Goal: Task Accomplishment & Management: Manage account settings

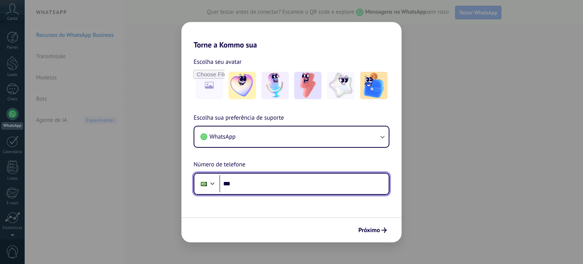
click at [245, 186] on input "***" at bounding box center [303, 183] width 169 height 17
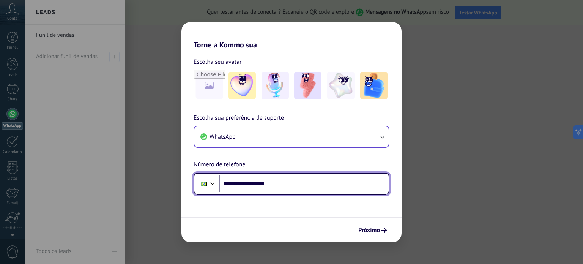
type input "**********"
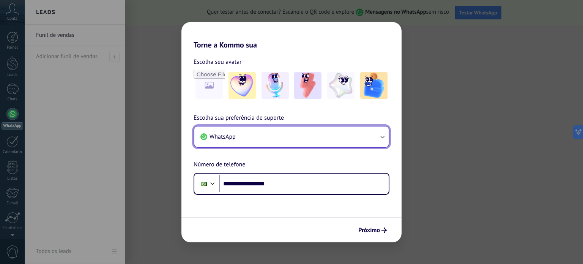
click at [228, 135] on span "WhatsApp" at bounding box center [223, 137] width 26 height 8
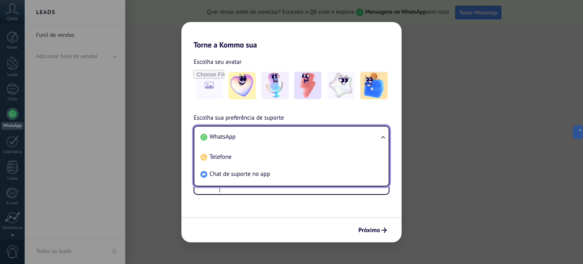
click at [228, 135] on span "WhatsApp" at bounding box center [223, 137] width 26 height 8
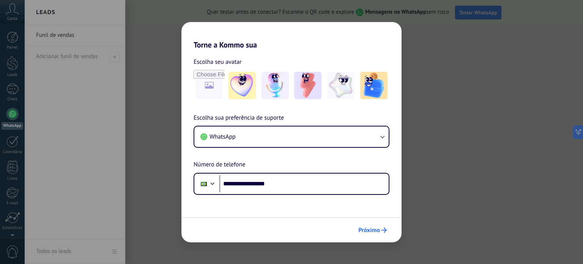
click at [380, 227] on button "Próximo" at bounding box center [372, 230] width 35 height 13
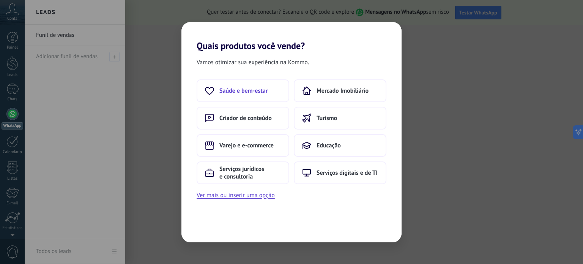
click at [251, 92] on span "Saúde e bem-estar" at bounding box center [243, 91] width 48 height 8
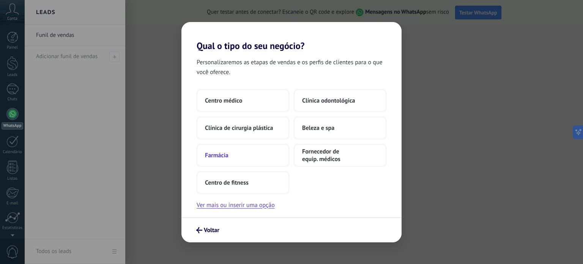
click at [245, 157] on button "Farmácia" at bounding box center [243, 155] width 93 height 23
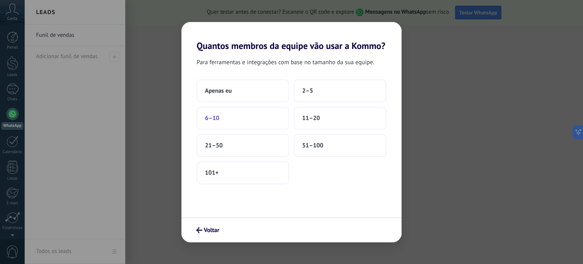
click at [224, 115] on button "6–10" at bounding box center [243, 118] width 93 height 23
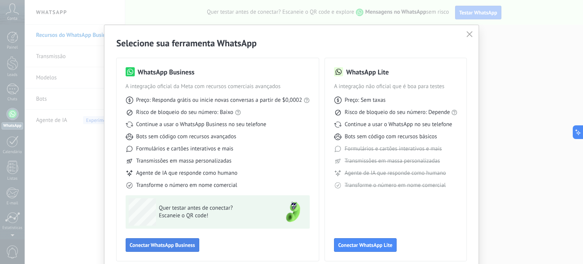
click at [155, 245] on span "Conectar WhatsApp Business" at bounding box center [162, 244] width 65 height 5
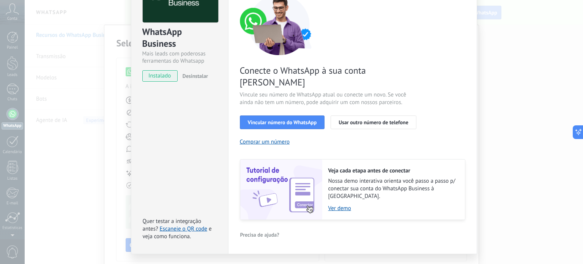
scroll to position [67, 0]
click at [369, 119] on span "Usar outro número de telefone" at bounding box center [374, 121] width 70 height 5
click at [313, 119] on span "Vincular número do WhatsApp" at bounding box center [282, 121] width 69 height 5
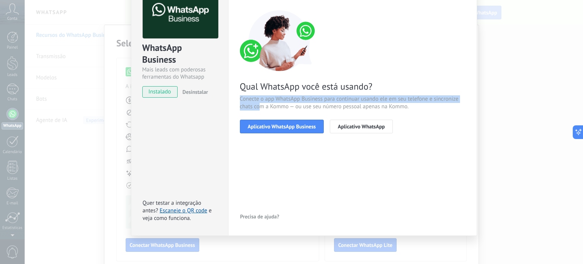
drag, startPoint x: 257, startPoint y: 103, endPoint x: 382, endPoint y: 89, distance: 125.6
click at [382, 89] on div "Qual WhatsApp você está usando? Conecte o app WhatsApp Business para continuar …" at bounding box center [353, 71] width 226 height 123
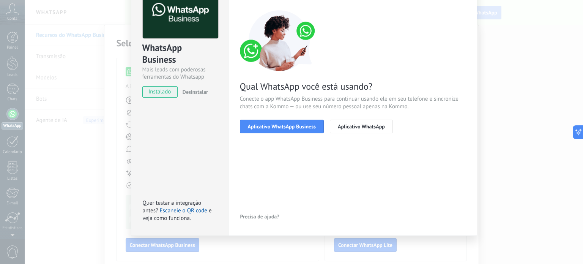
click at [300, 106] on span "Conecte o app WhatsApp Business para continuar usando ele em seu telefone e sin…" at bounding box center [353, 102] width 226 height 15
click at [290, 132] on button "Aplicativo WhatsApp Business" at bounding box center [282, 127] width 84 height 14
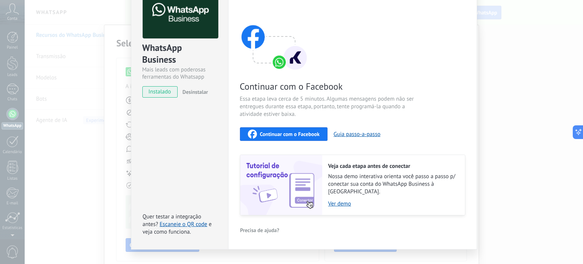
click at [419, 115] on span "Essa etapa leva cerca de 5 minutos. Algumas mensagens podem não ser entregues d…" at bounding box center [330, 106] width 181 height 23
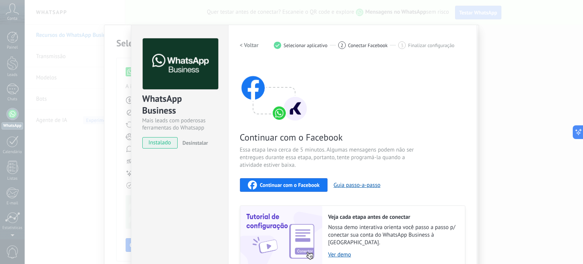
click at [249, 43] on h2 "< Voltar" at bounding box center [249, 45] width 19 height 7
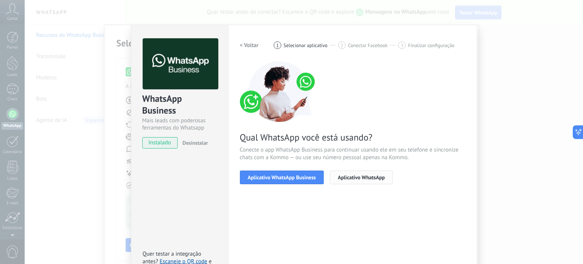
click at [370, 177] on span "Aplicativo WhatsApp" at bounding box center [361, 177] width 47 height 5
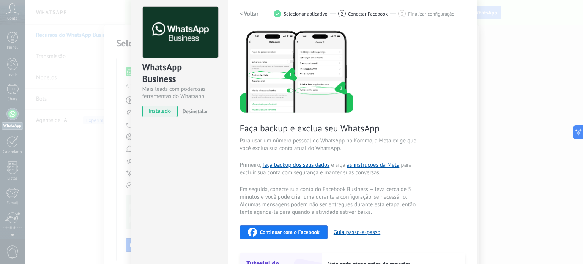
scroll to position [23, 0]
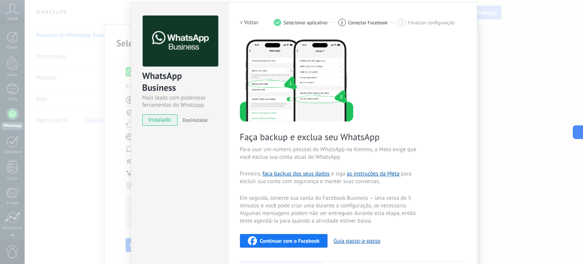
click at [267, 88] on img at bounding box center [297, 79] width 114 height 83
click at [346, 85] on img at bounding box center [297, 79] width 114 height 83
click at [358, 21] on span "Conectar Facebook" at bounding box center [368, 23] width 40 height 6
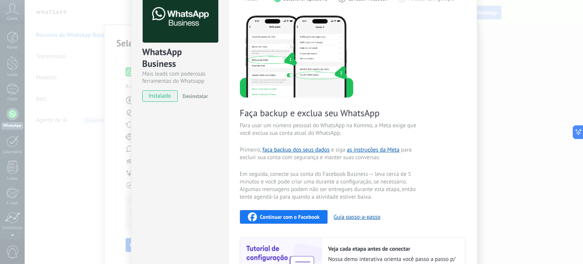
scroll to position [137, 0]
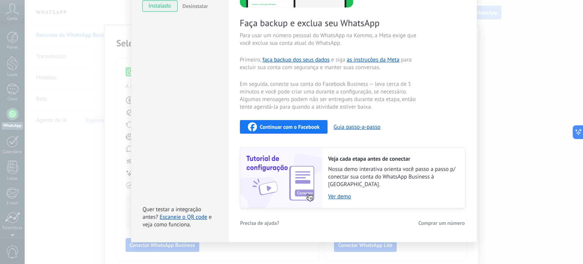
click at [522, 252] on div "WhatsApp Business Mais leads com poderosas ferramentas do Whatsapp instalado De…" at bounding box center [304, 132] width 559 height 264
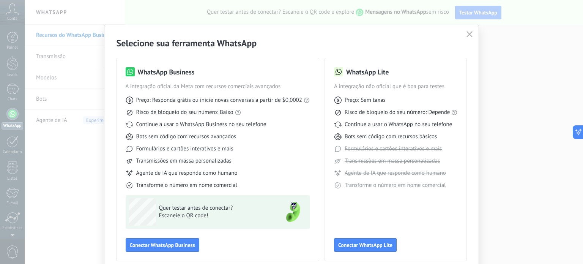
click at [469, 32] on icon "button" at bounding box center [470, 34] width 6 height 6
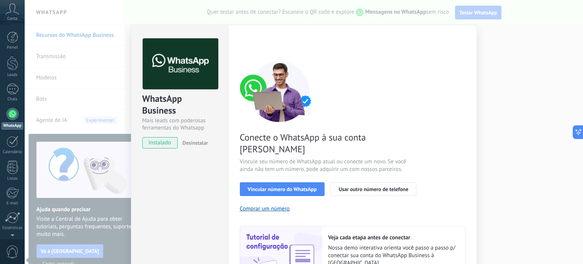
click at [172, 77] on img at bounding box center [181, 63] width 76 height 51
click at [175, 60] on img at bounding box center [181, 63] width 76 height 51
drag, startPoint x: 178, startPoint y: 121, endPoint x: 216, endPoint y: 128, distance: 38.6
click at [212, 128] on div "Mais leads com poderosas ferramentas do Whatsapp" at bounding box center [179, 124] width 75 height 14
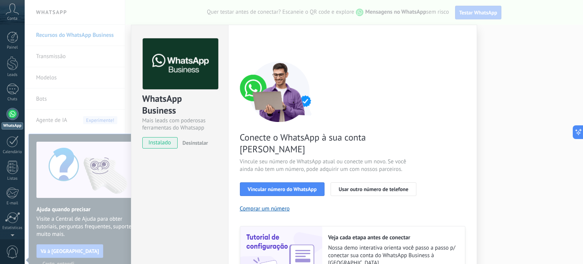
click at [422, 88] on div "Conecte o WhatsApp à sua conta Kommo Vincule seu número de WhatsApp atual ou co…" at bounding box center [353, 174] width 226 height 226
click at [497, 63] on div "WhatsApp Business Mais leads com poderosas ferramentas do Whatsapp instalado De…" at bounding box center [304, 132] width 559 height 264
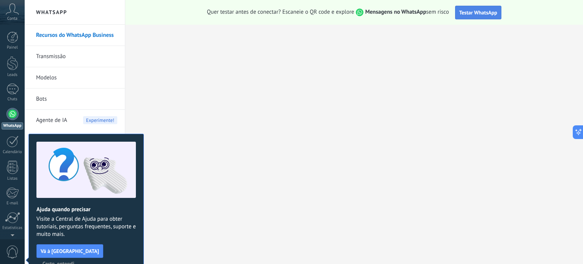
click at [471, 12] on span "Testar WhatsApp" at bounding box center [478, 12] width 38 height 7
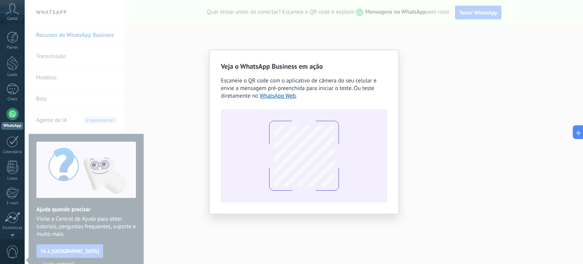
click at [571, 114] on div "Veja o WhatsApp Business em ação Escaneie o QR code com o aplicativo de câmera …" at bounding box center [304, 132] width 559 height 264
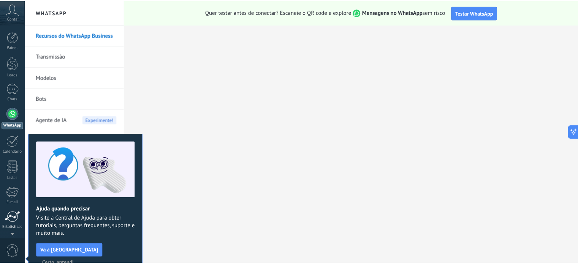
scroll to position [1, 0]
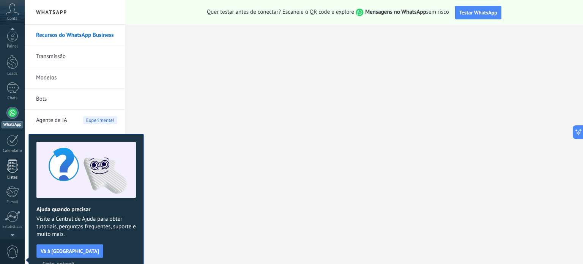
click at [7, 163] on div at bounding box center [12, 165] width 11 height 13
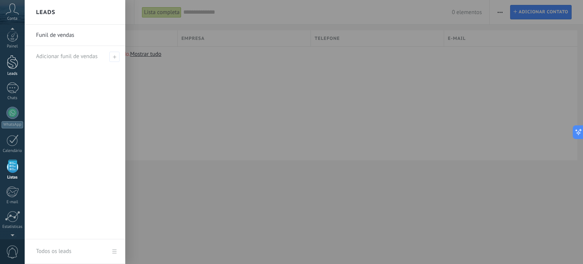
click at [12, 68] on div at bounding box center [12, 62] width 11 height 14
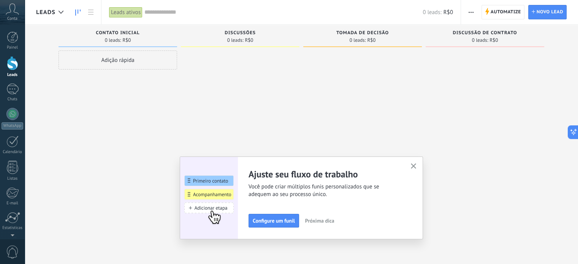
click at [10, 17] on span "Conta" at bounding box center [12, 18] width 10 height 5
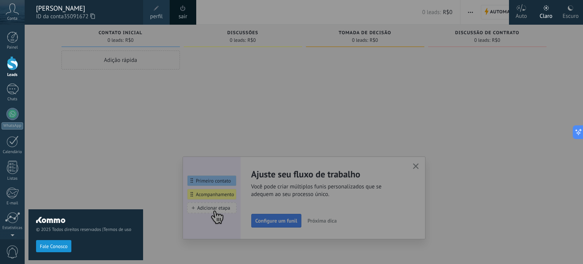
click at [11, 16] on span "Conta" at bounding box center [12, 18] width 10 height 5
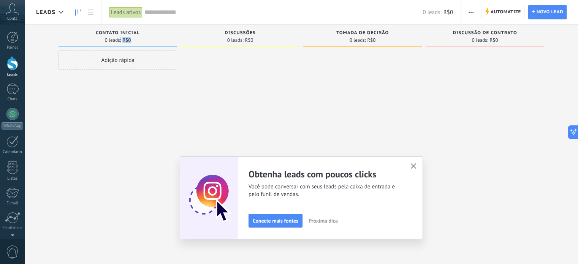
drag, startPoint x: 120, startPoint y: 39, endPoint x: 134, endPoint y: 39, distance: 14.0
click at [134, 39] on div "0 leads: R$0" at bounding box center [117, 40] width 111 height 6
click at [416, 169] on span "button" at bounding box center [413, 166] width 6 height 6
